Goal: Information Seeking & Learning: Check status

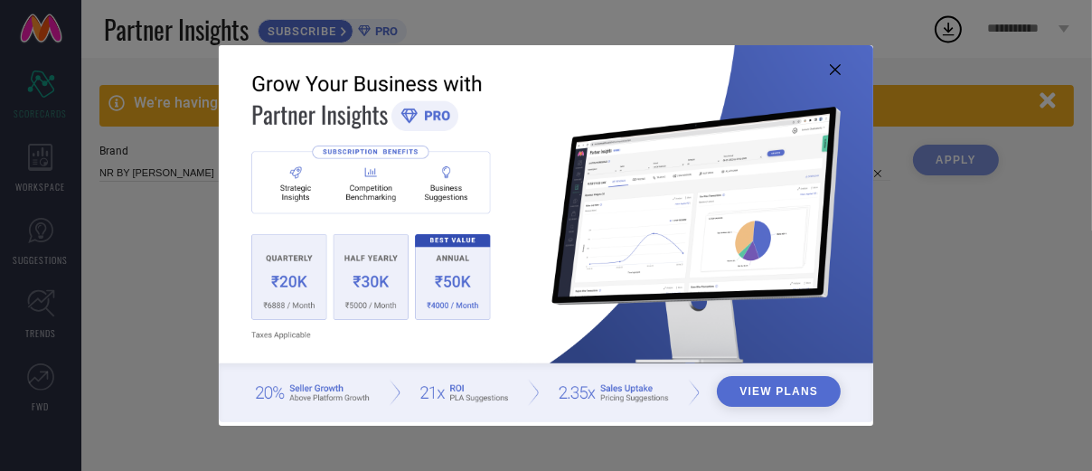
type input "All"
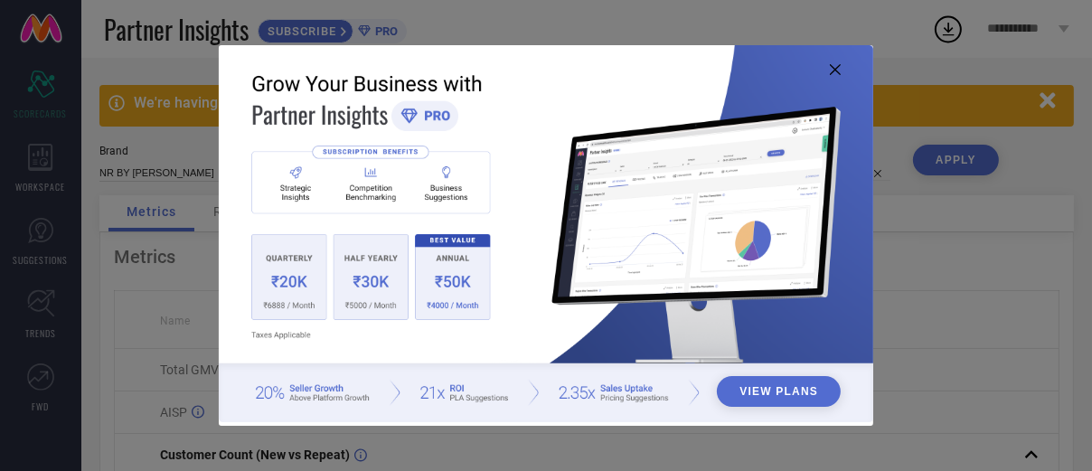
click at [839, 72] on icon at bounding box center [835, 69] width 11 height 11
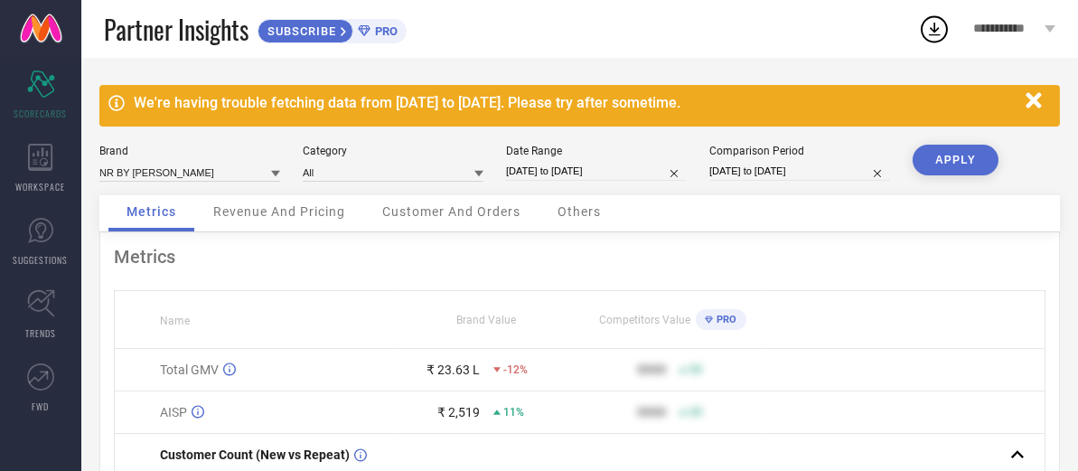
click at [743, 167] on input "[DATE] to [DATE]" at bounding box center [800, 171] width 181 height 19
select select "6"
select select "2024"
select select "7"
select select "2024"
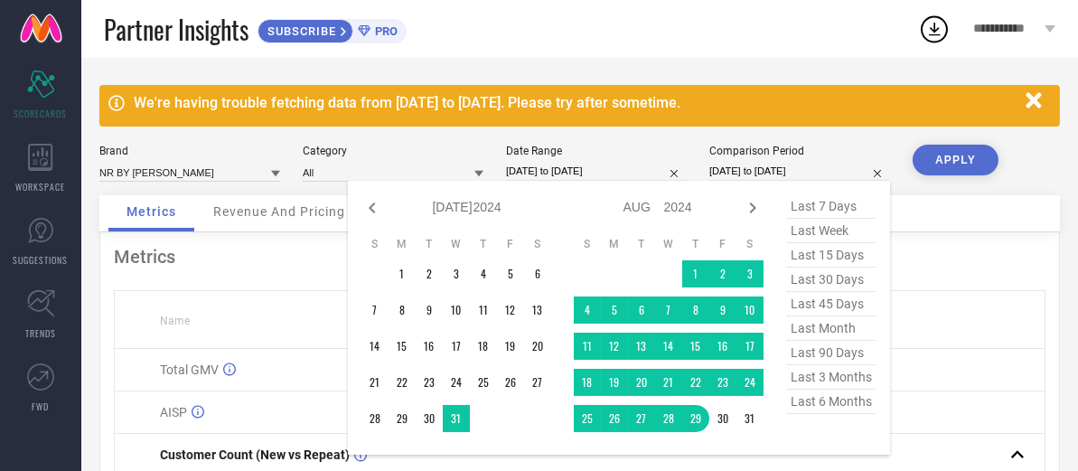
click at [743, 167] on input "[DATE] to [DATE]" at bounding box center [800, 171] width 181 height 19
click at [380, 145] on div "Category" at bounding box center [393, 151] width 181 height 13
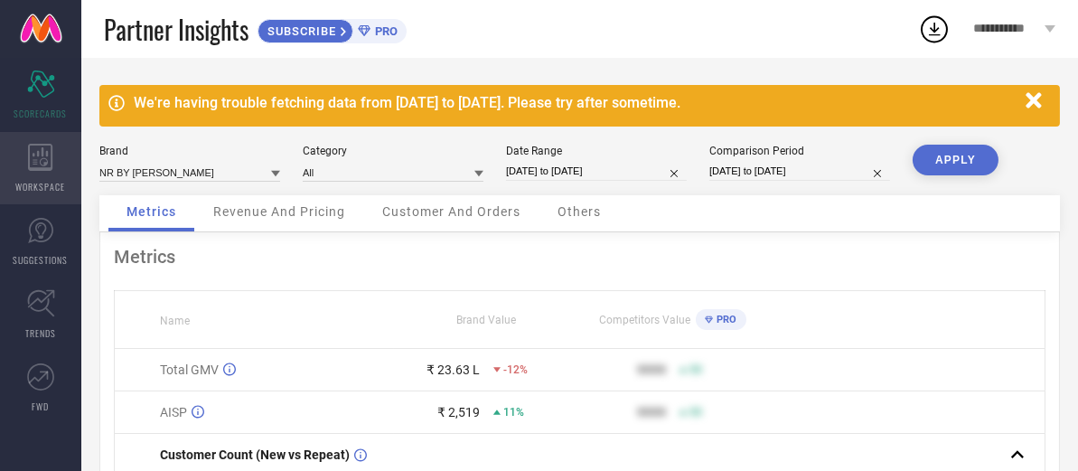
click at [40, 154] on icon at bounding box center [40, 157] width 25 height 27
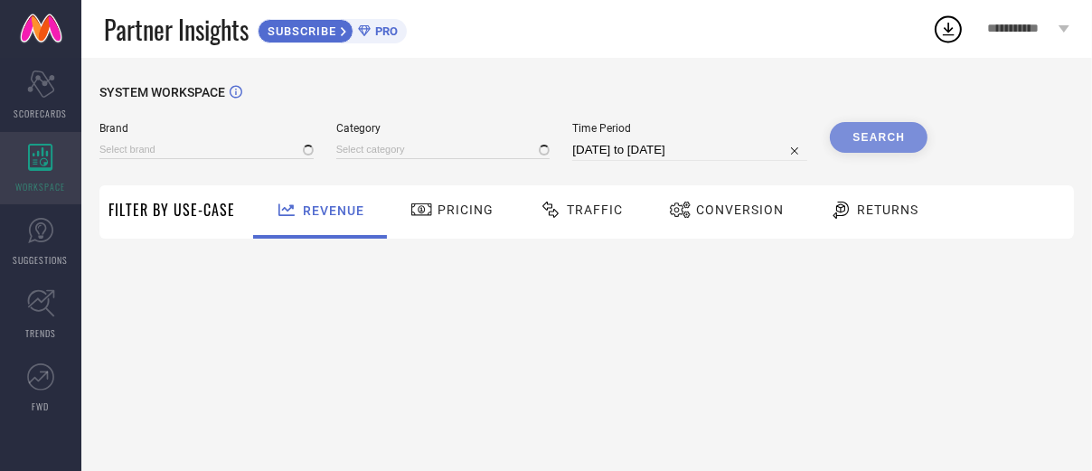
type input "NR BY [PERSON_NAME]"
type input "All"
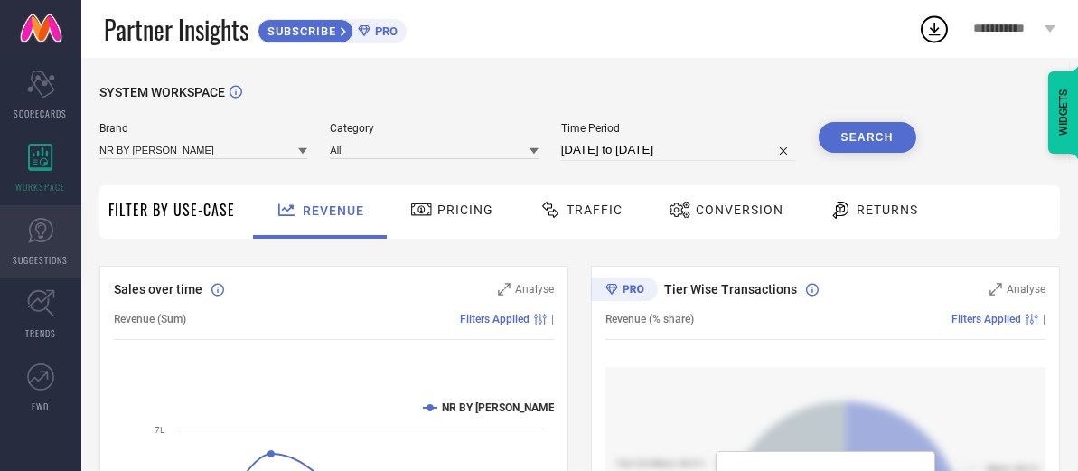
click at [53, 245] on link "SUGGESTIONS" at bounding box center [40, 241] width 81 height 72
